Goal: Entertainment & Leisure: Browse casually

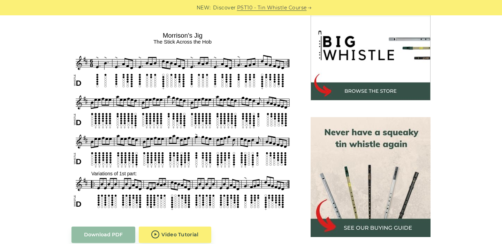
scroll to position [218, 0]
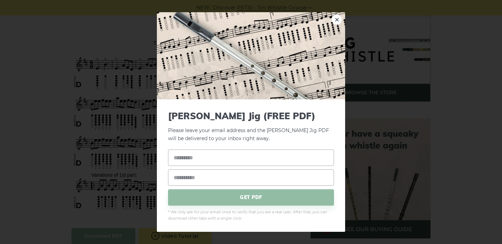
click at [16, 85] on div "× [PERSON_NAME] Jig (FREE PDF) Please leave your email address and the [PERSON_…" at bounding box center [251, 122] width 502 height 244
click at [332, 18] on link "×" at bounding box center [336, 19] width 10 height 10
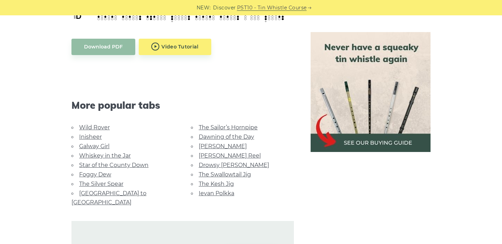
scroll to position [409, 0]
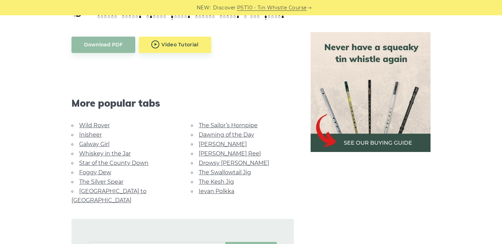
click at [101, 141] on link "Galway Girl" at bounding box center [94, 144] width 30 height 7
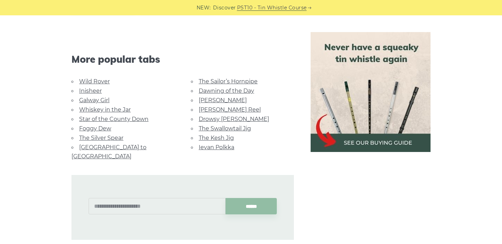
scroll to position [453, 0]
click at [213, 125] on link "The Swallowtail Jig" at bounding box center [225, 128] width 52 height 7
